Goal: Transaction & Acquisition: Register for event/course

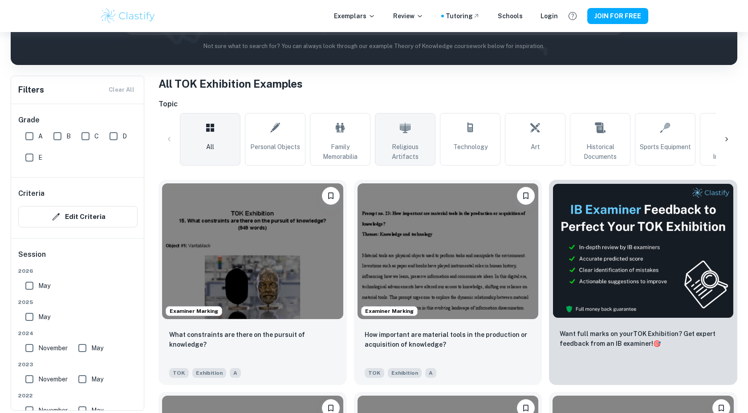
scroll to position [135, 0]
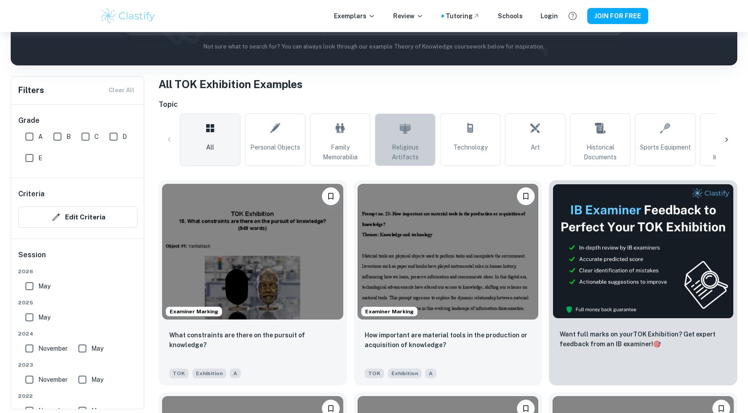
click at [419, 158] on span "Religious Artifacts" at bounding box center [405, 152] width 53 height 20
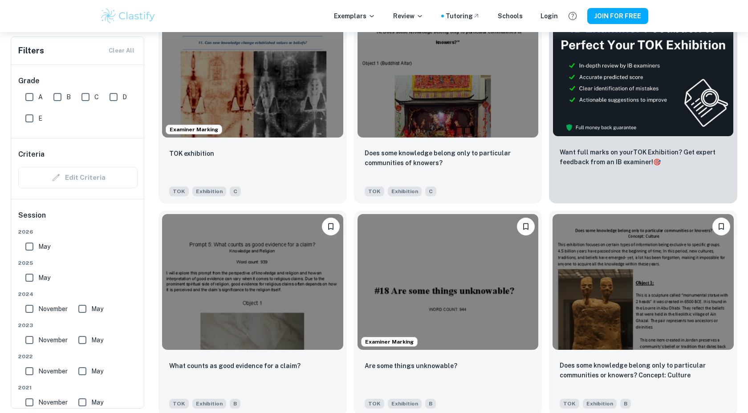
scroll to position [378, 0]
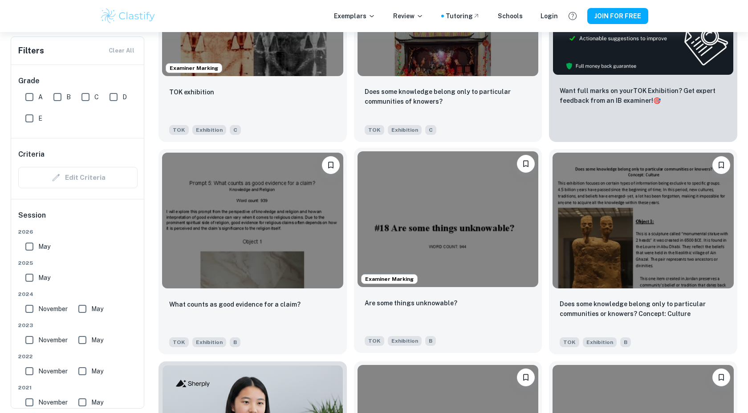
click at [455, 216] on img at bounding box center [447, 219] width 181 height 136
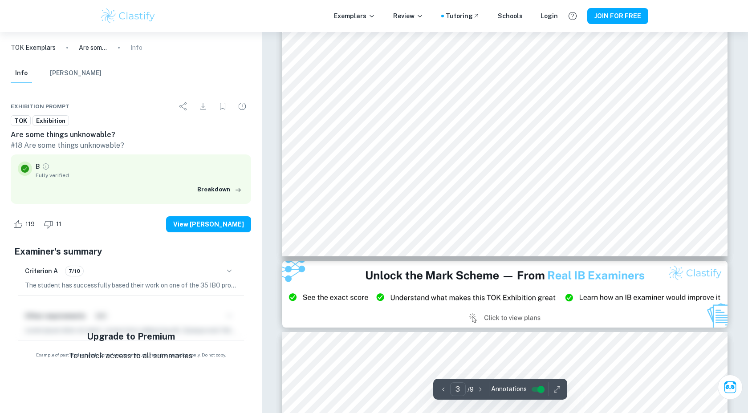
type input "2"
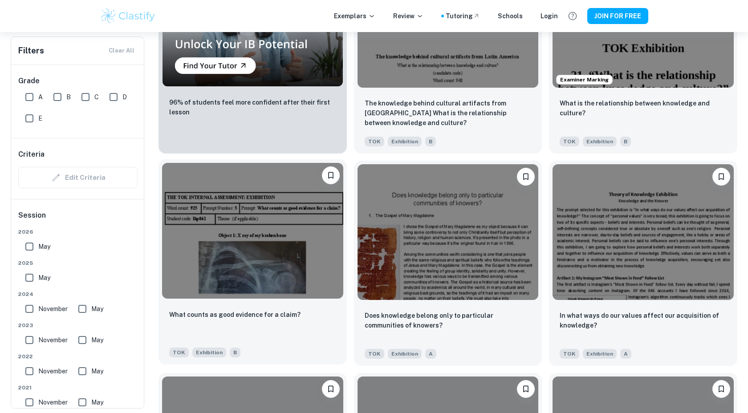
scroll to position [793, 0]
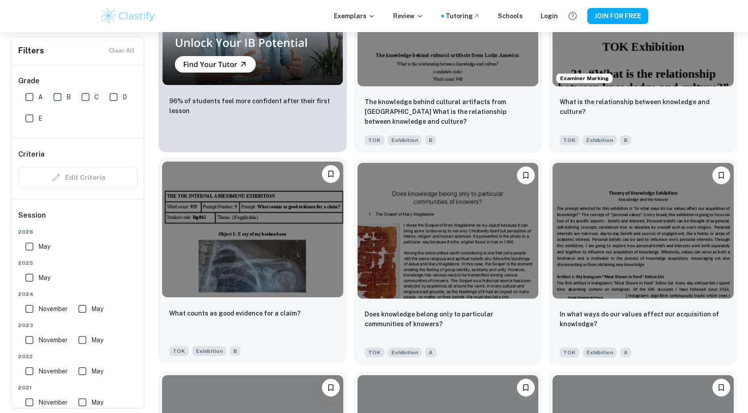
click at [291, 265] on img at bounding box center [252, 230] width 181 height 136
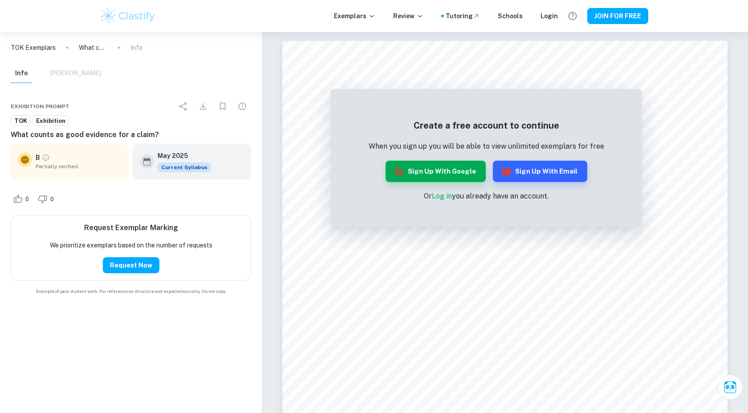
click at [23, 161] on icon at bounding box center [25, 160] width 8 height 8
click at [515, 196] on p "Or Log in you already have an account." at bounding box center [486, 196] width 235 height 11
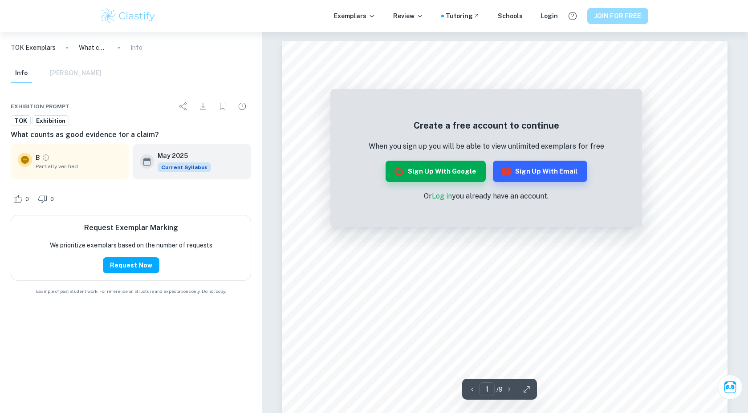
click at [612, 18] on button "JOIN FOR FREE" at bounding box center [617, 16] width 61 height 16
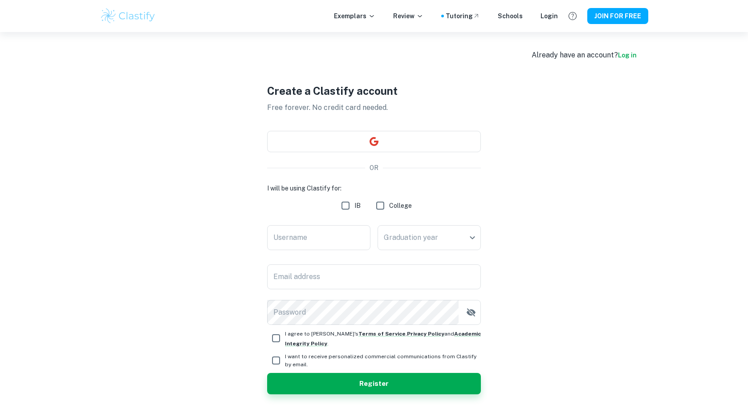
scroll to position [32, 0]
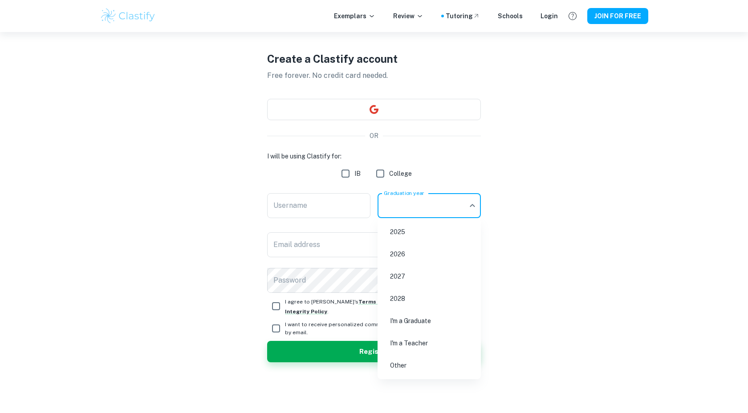
click at [429, 216] on body "We value your privacy We use cookies to enhance your browsing experience, serve…" at bounding box center [374, 206] width 748 height 413
click at [406, 280] on li "2027" at bounding box center [429, 276] width 96 height 20
type input "2027"
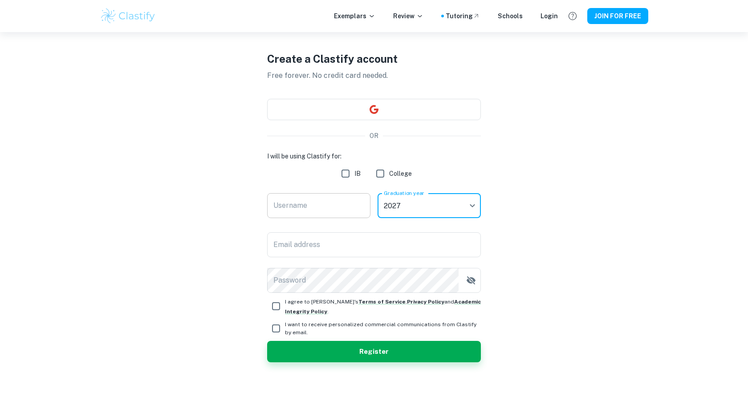
click at [341, 206] on input "Username" at bounding box center [318, 205] width 103 height 25
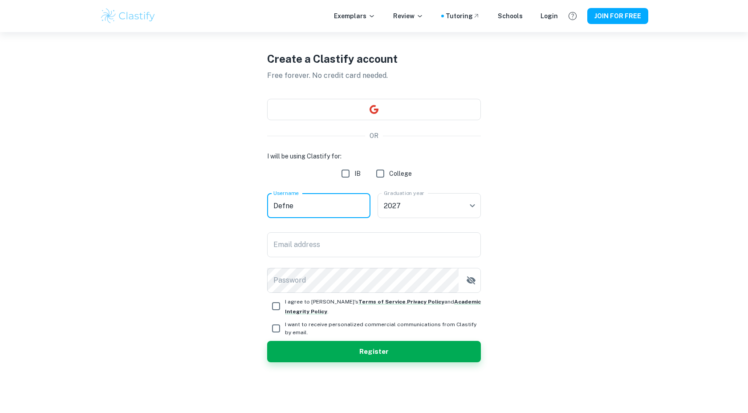
type input "Defne"
click at [347, 171] on input "IB" at bounding box center [346, 174] width 18 height 18
checkbox input "true"
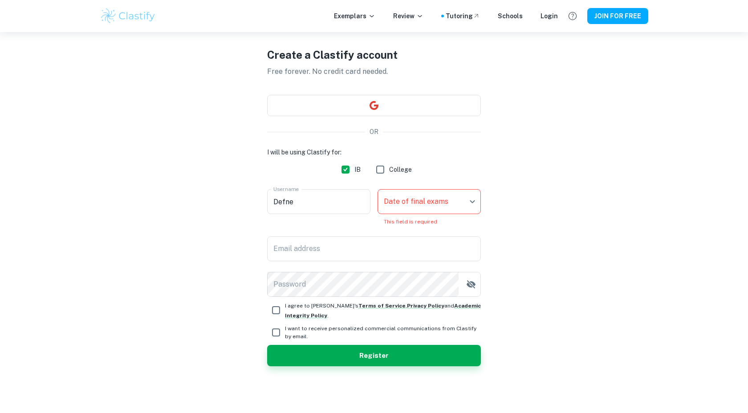
click at [418, 204] on body "We value your privacy We use cookies to enhance your browsing experience, serve…" at bounding box center [374, 206] width 748 height 413
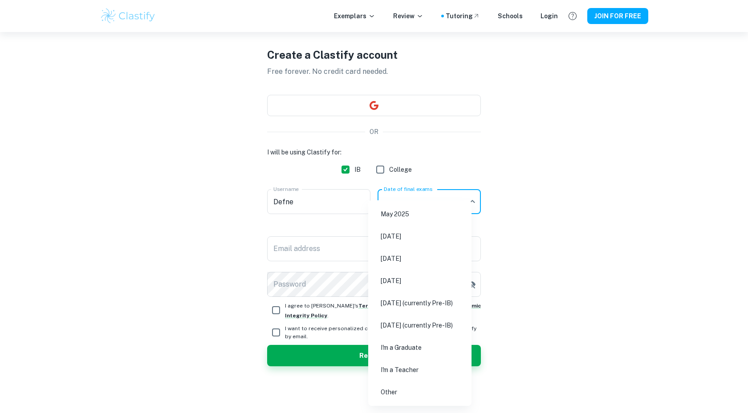
click at [465, 304] on li "May 2027 (currently Pre-IB)" at bounding box center [420, 303] width 96 height 20
type input "M27"
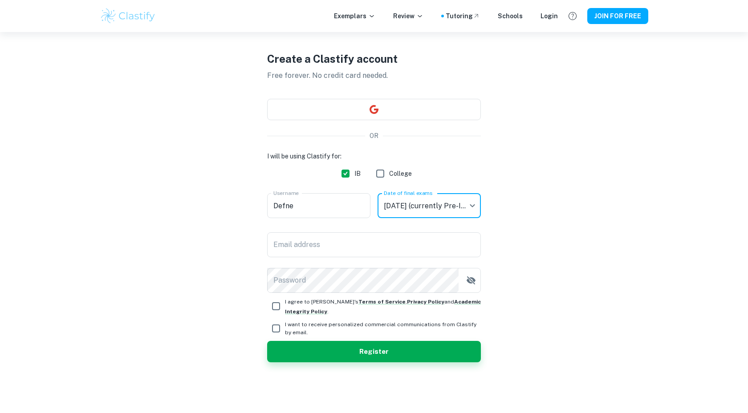
click at [441, 207] on body "We value your privacy We use cookies to enhance your browsing experience, serve…" at bounding box center [374, 206] width 748 height 413
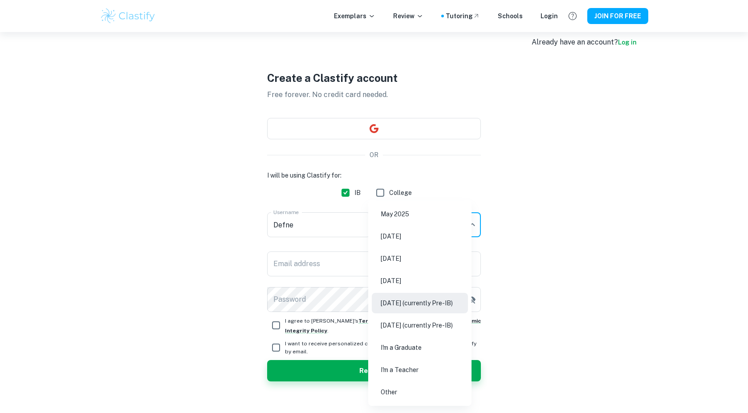
scroll to position [0, 0]
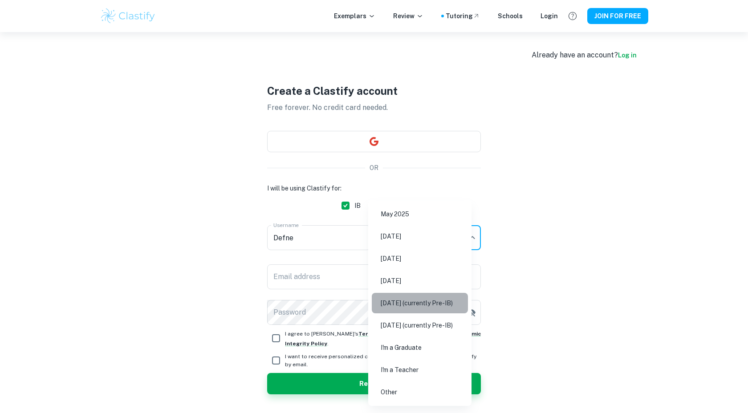
click at [462, 303] on li "May 2027 (currently Pre-IB)" at bounding box center [420, 303] width 96 height 20
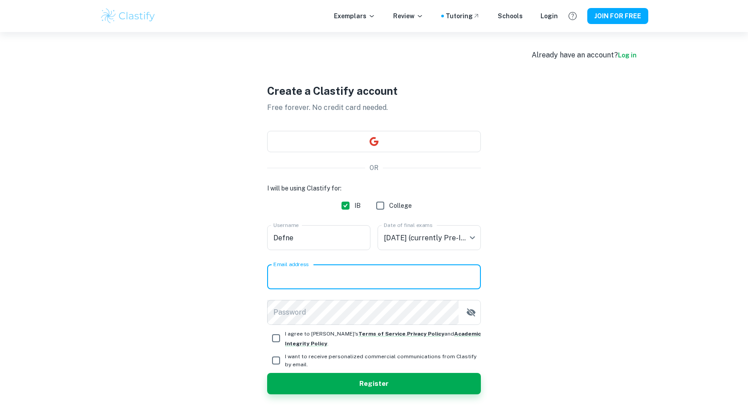
click at [417, 272] on input "Email address" at bounding box center [374, 276] width 214 height 25
type input "fiyonkseker@gmail.com"
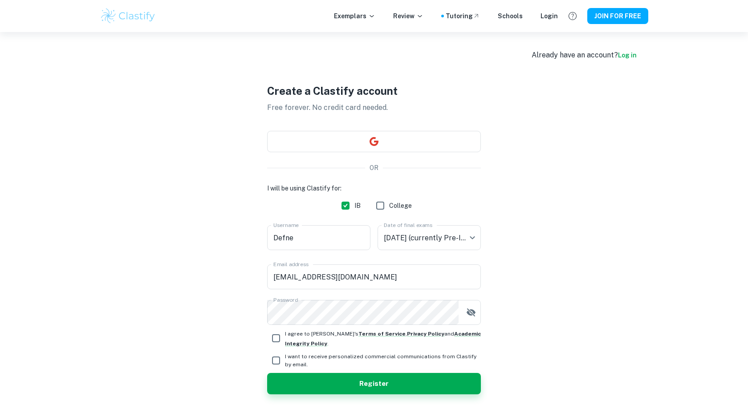
click at [277, 336] on input "I agree to Clastify's Terms of Service , Privacy Policy and Academic Integrity …" at bounding box center [276, 338] width 18 height 18
checkbox input "true"
click at [277, 360] on input "I want to receive personalized commercial communications from Clastify by email." at bounding box center [276, 361] width 18 height 18
checkbox input "true"
click at [357, 382] on button "Register" at bounding box center [374, 383] width 214 height 21
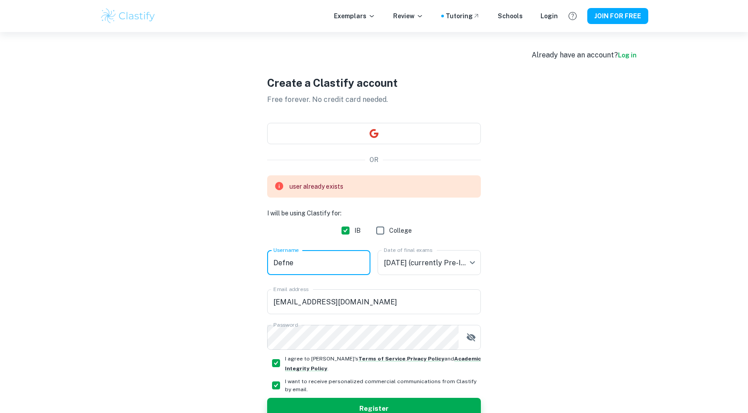
drag, startPoint x: 322, startPoint y: 268, endPoint x: 276, endPoint y: 268, distance: 45.8
click at [276, 268] on input "Defne" at bounding box center [318, 262] width 103 height 25
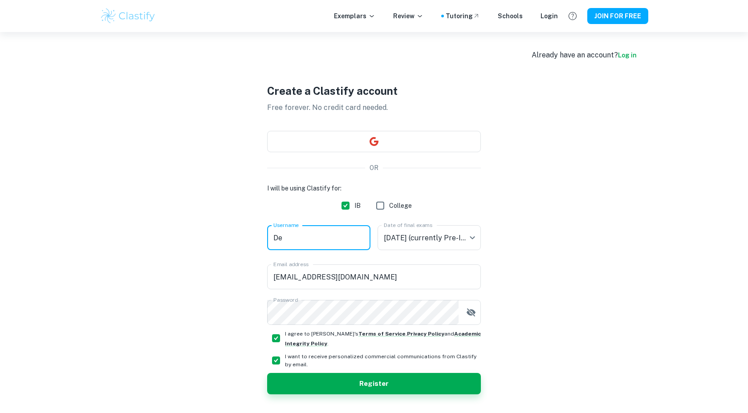
type input "D"
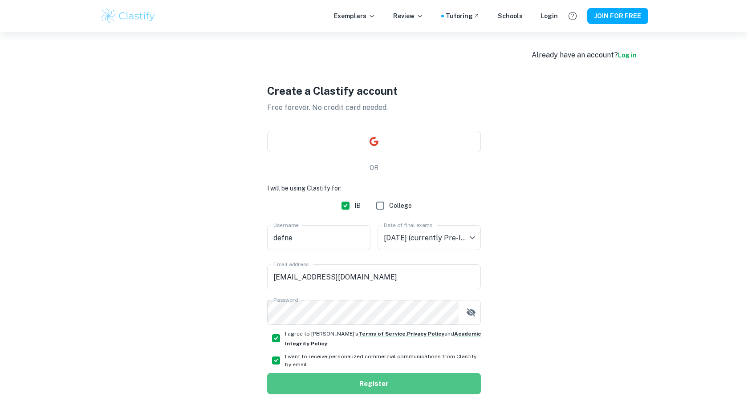
click at [351, 375] on button "Register" at bounding box center [374, 383] width 214 height 21
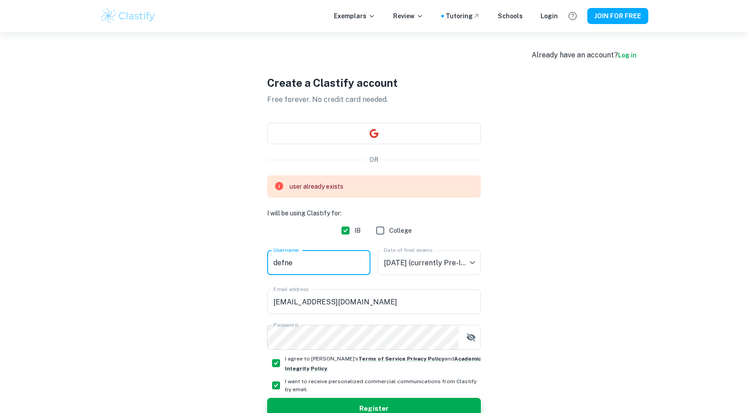
drag, startPoint x: 316, startPoint y: 264, endPoint x: 304, endPoint y: 264, distance: 11.6
click at [305, 264] on input "defne" at bounding box center [318, 262] width 103 height 25
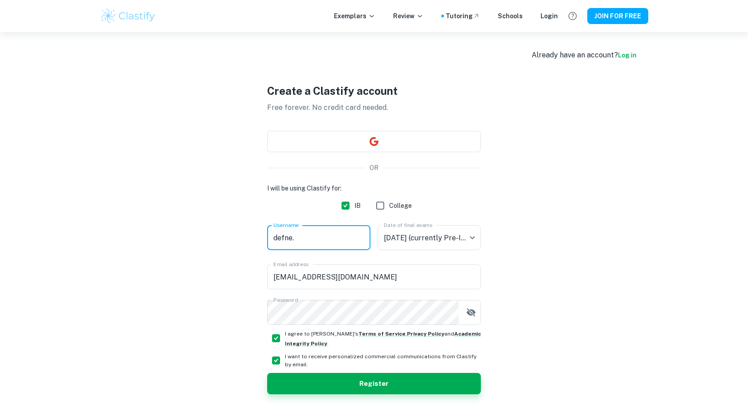
click at [309, 237] on input "defne." at bounding box center [318, 237] width 103 height 25
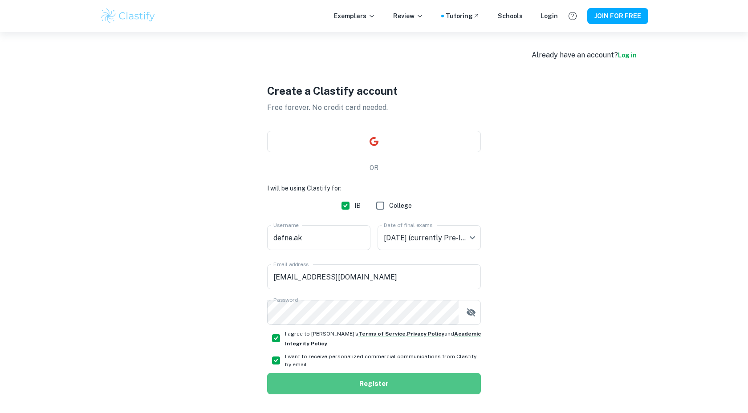
click at [369, 389] on button "Register" at bounding box center [374, 383] width 214 height 21
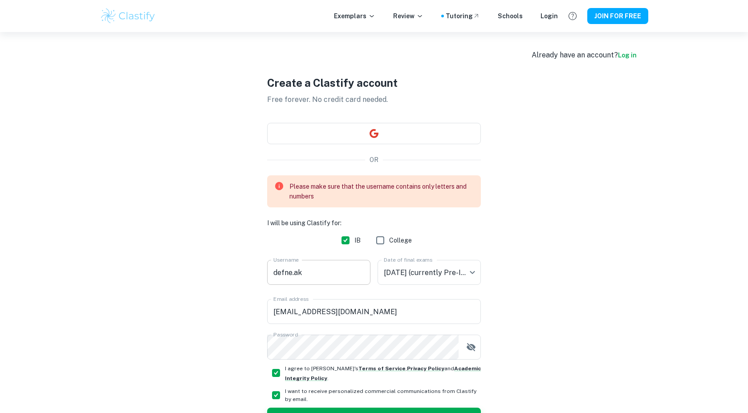
click at [296, 275] on input "defne.ak" at bounding box center [318, 272] width 103 height 25
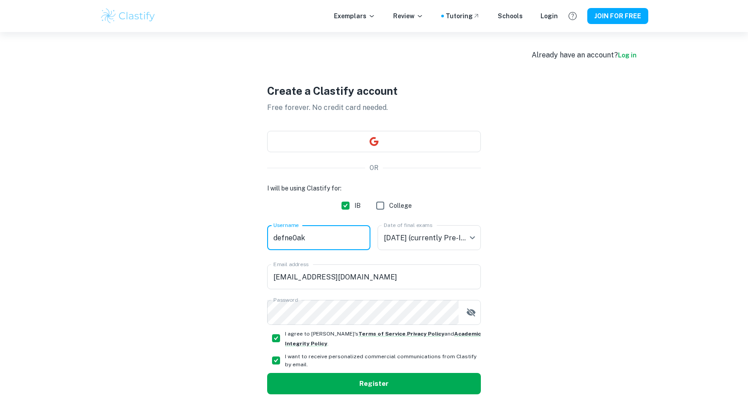
type input "defne0ak"
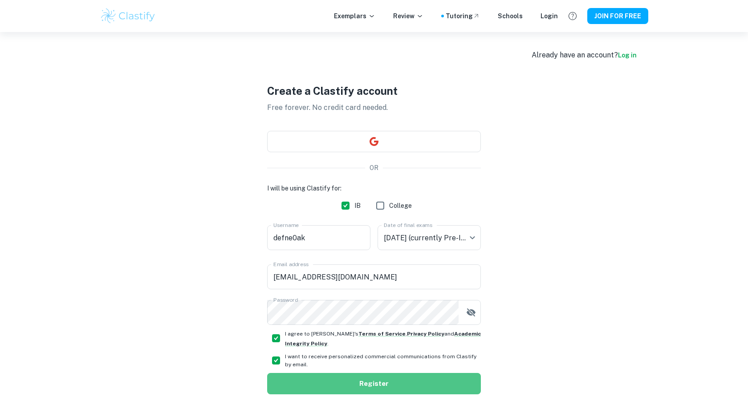
click at [354, 391] on button "Register" at bounding box center [374, 383] width 214 height 21
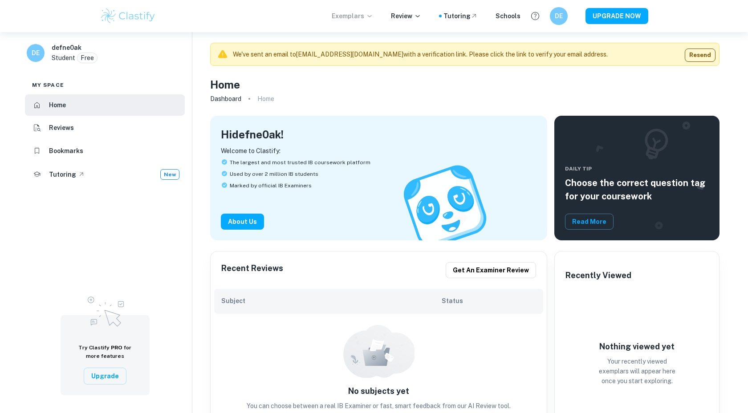
click at [366, 17] on p "Exemplars" at bounding box center [352, 16] width 41 height 10
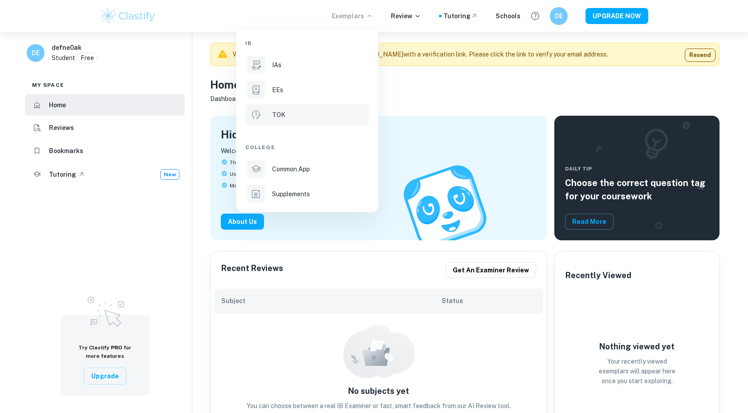
click at [286, 118] on div "TOK" at bounding box center [319, 115] width 95 height 10
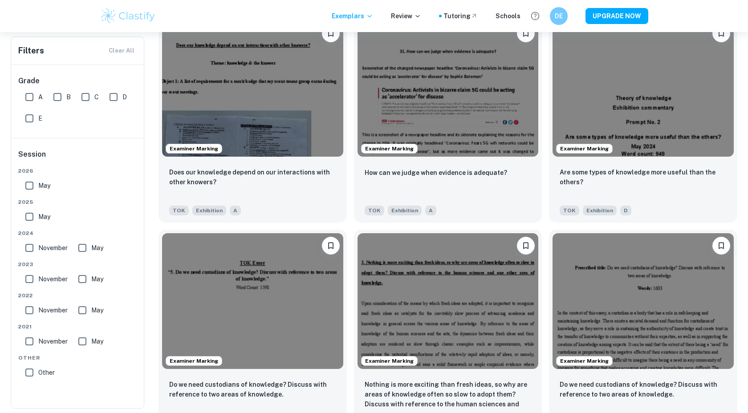
scroll to position [1067, 0]
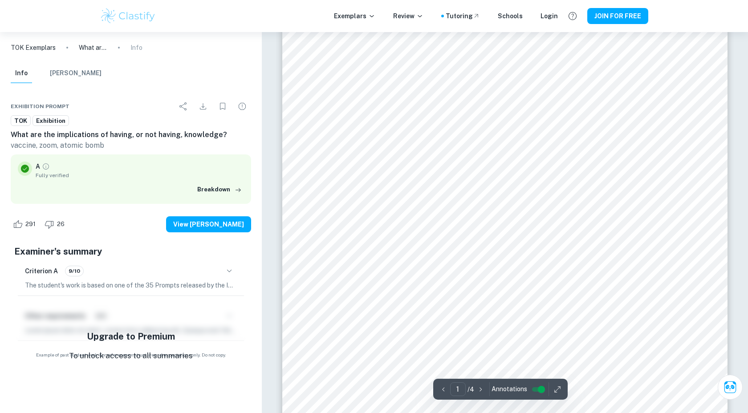
scroll to position [113, 0]
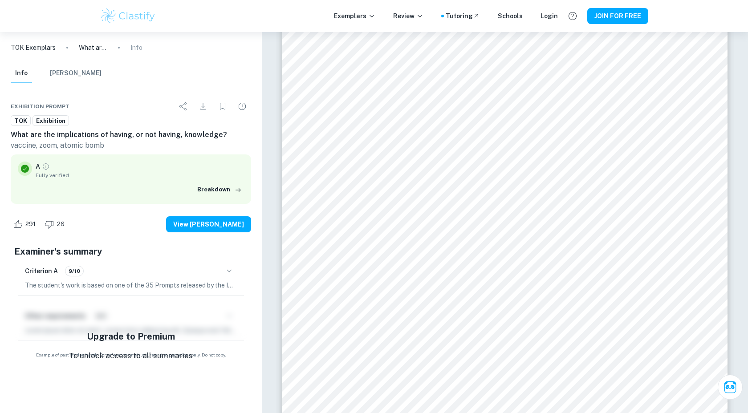
click at [228, 269] on icon "button" at bounding box center [229, 271] width 11 height 11
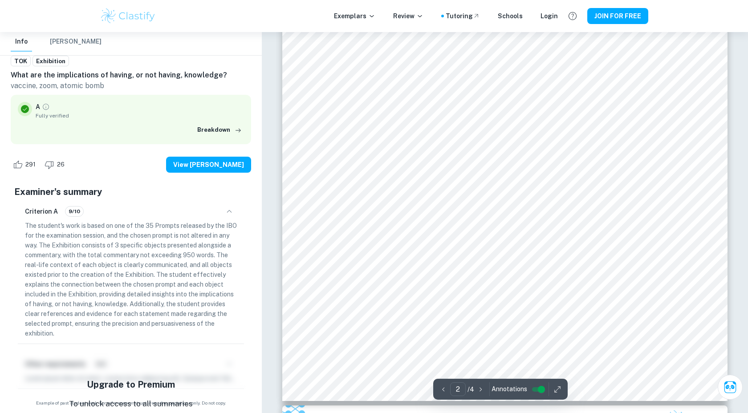
scroll to position [0, 0]
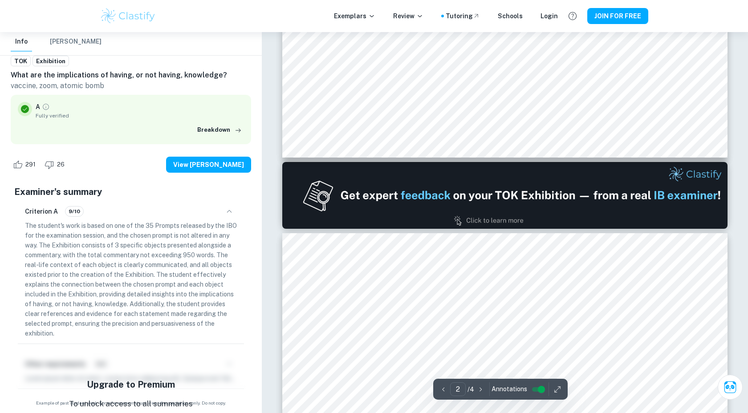
type input "1"
